Goal: Information Seeking & Learning: Learn about a topic

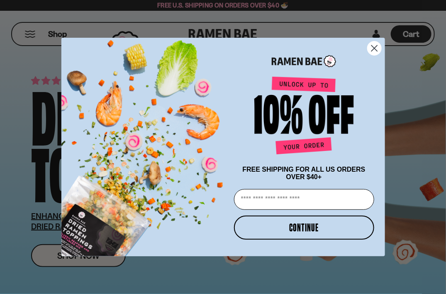
click at [376, 48] on icon "Close dialog" at bounding box center [374, 49] width 6 height 6
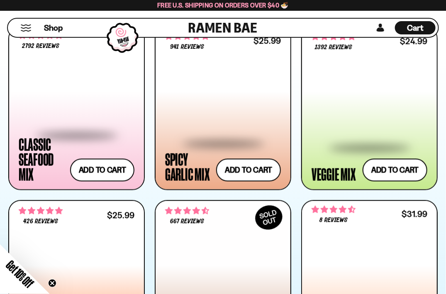
scroll to position [425, 0]
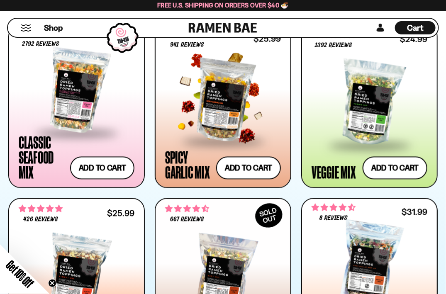
click at [227, 106] on div at bounding box center [223, 99] width 116 height 83
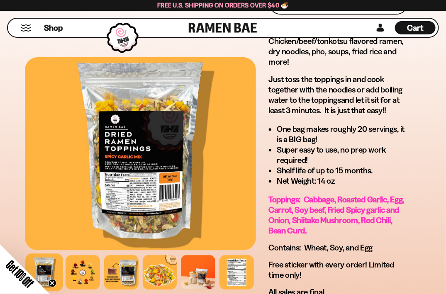
scroll to position [652, 0]
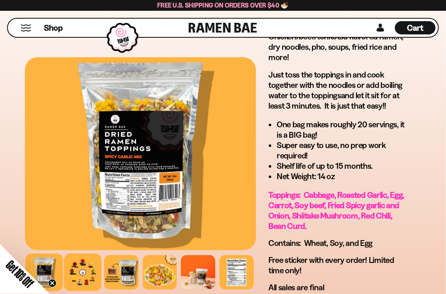
click at [84, 280] on div at bounding box center [82, 272] width 37 height 37
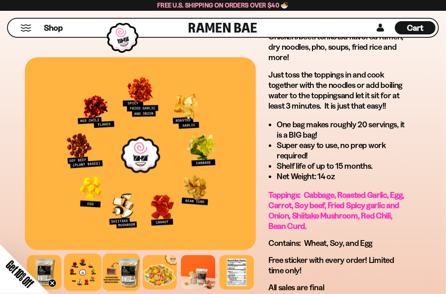
click at [130, 272] on div at bounding box center [120, 272] width 37 height 37
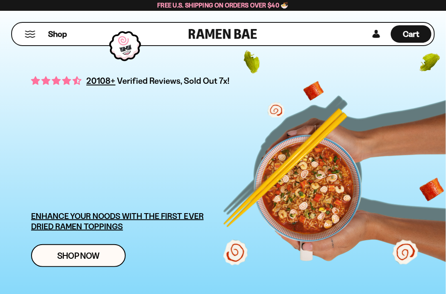
scroll to position [425, 0]
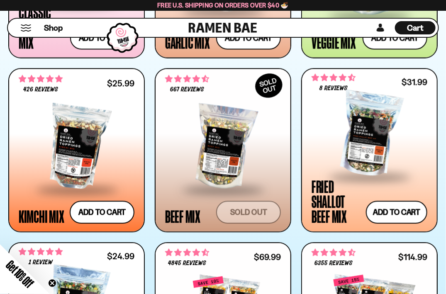
scroll to position [557, 0]
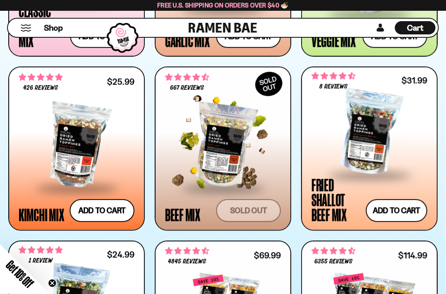
click at [231, 131] on div at bounding box center [223, 145] width 116 height 83
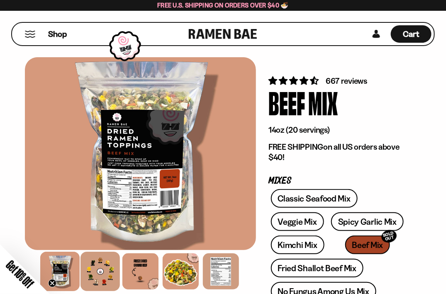
click at [100, 276] on div at bounding box center [99, 271] width 39 height 39
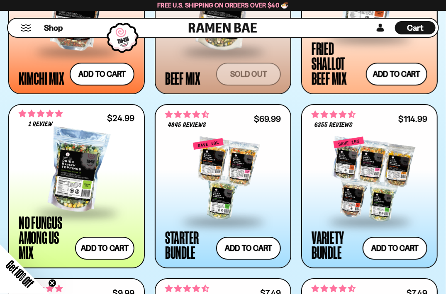
scroll to position [718, 0]
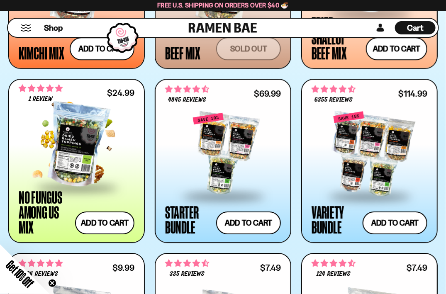
click at [77, 143] on div at bounding box center [77, 145] width 116 height 83
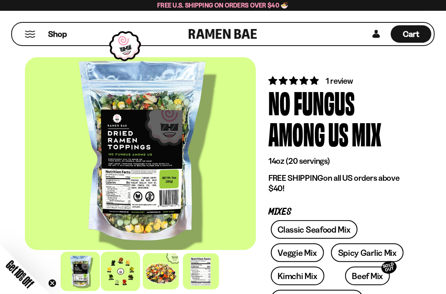
click at [123, 269] on div at bounding box center [120, 271] width 39 height 39
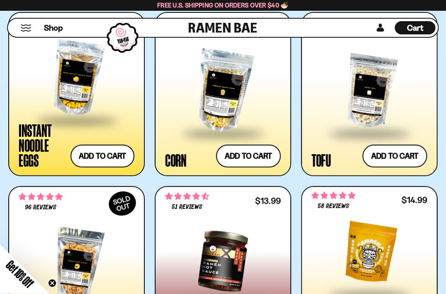
scroll to position [1136, 0]
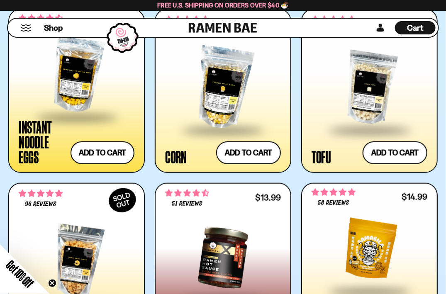
click at [54, 73] on div at bounding box center [77, 75] width 116 height 83
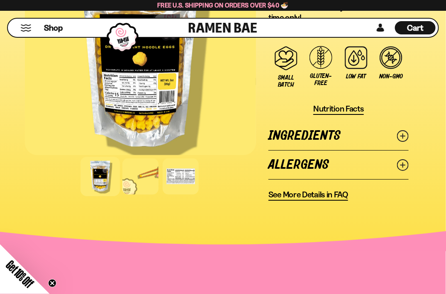
scroll to position [864, 0]
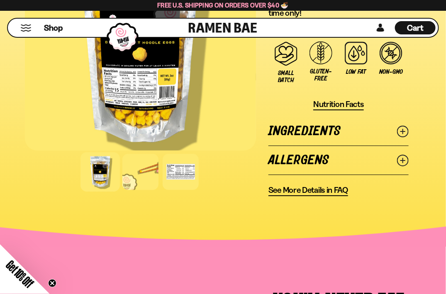
click at [324, 129] on link "Ingredients" at bounding box center [338, 131] width 140 height 29
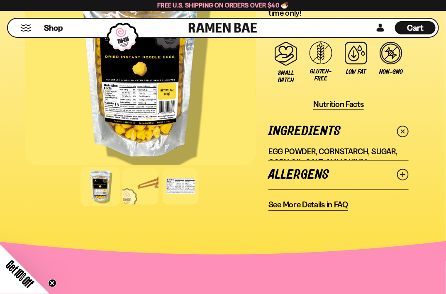
scroll to position [864, 0]
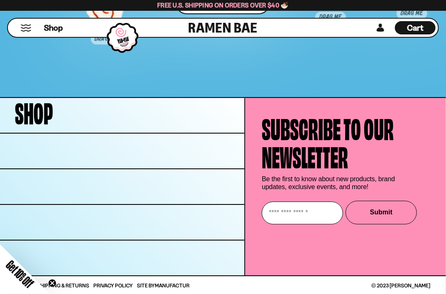
scroll to position [3669, 0]
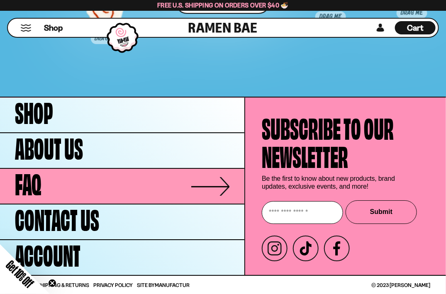
click at [35, 187] on span "FAQ" at bounding box center [28, 182] width 27 height 28
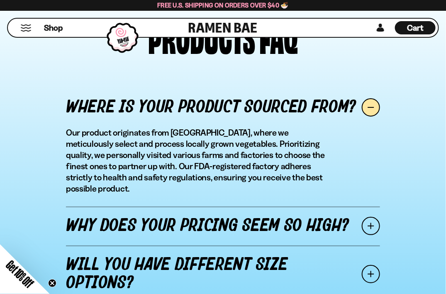
scroll to position [921, 0]
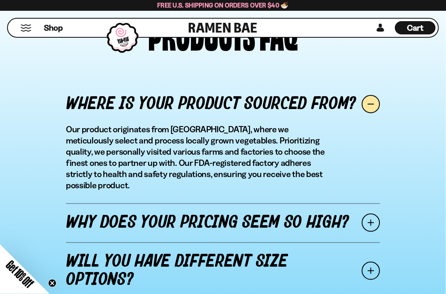
click at [408, 215] on div "Where is your product sourced from? Our product originates from [GEOGRAPHIC_DAT…" at bounding box center [222, 240] width 433 height 328
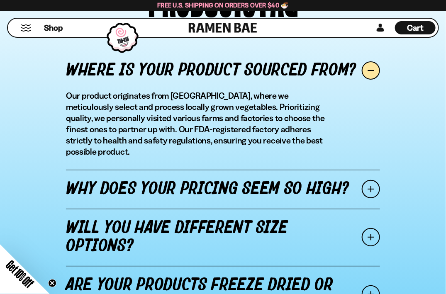
scroll to position [955, 0]
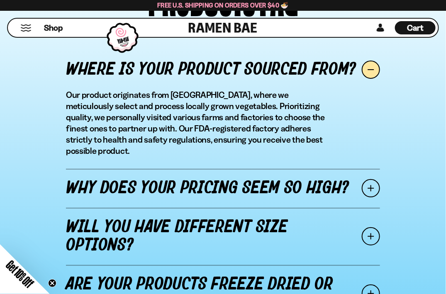
click at [372, 180] on span at bounding box center [370, 188] width 18 height 18
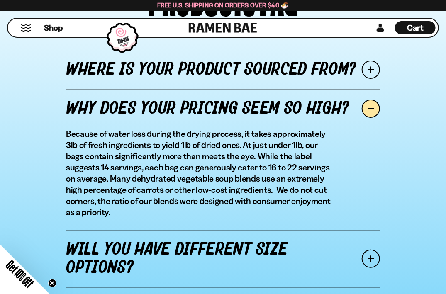
click at [410, 192] on div "Where is your product sourced from? Our product originates from [GEOGRAPHIC_DAT…" at bounding box center [222, 216] width 433 height 351
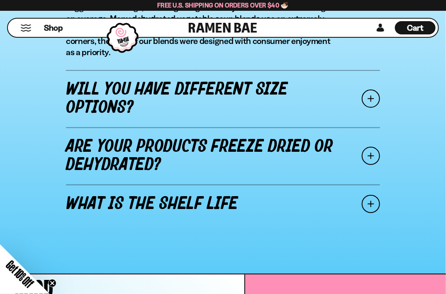
click at [370, 157] on span at bounding box center [370, 156] width 18 height 18
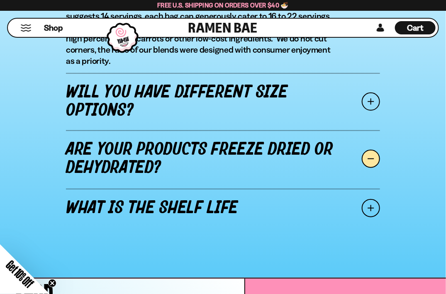
scroll to position [1084, 0]
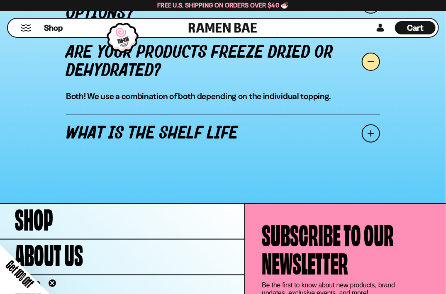
click at [369, 131] on span at bounding box center [370, 133] width 18 height 18
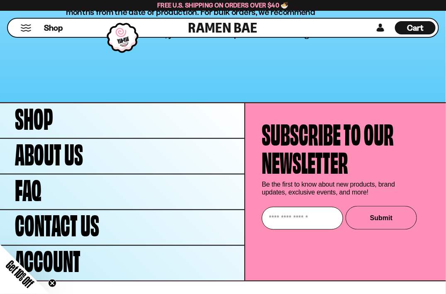
scroll to position [1247, 0]
